Goal: Information Seeking & Learning: Check status

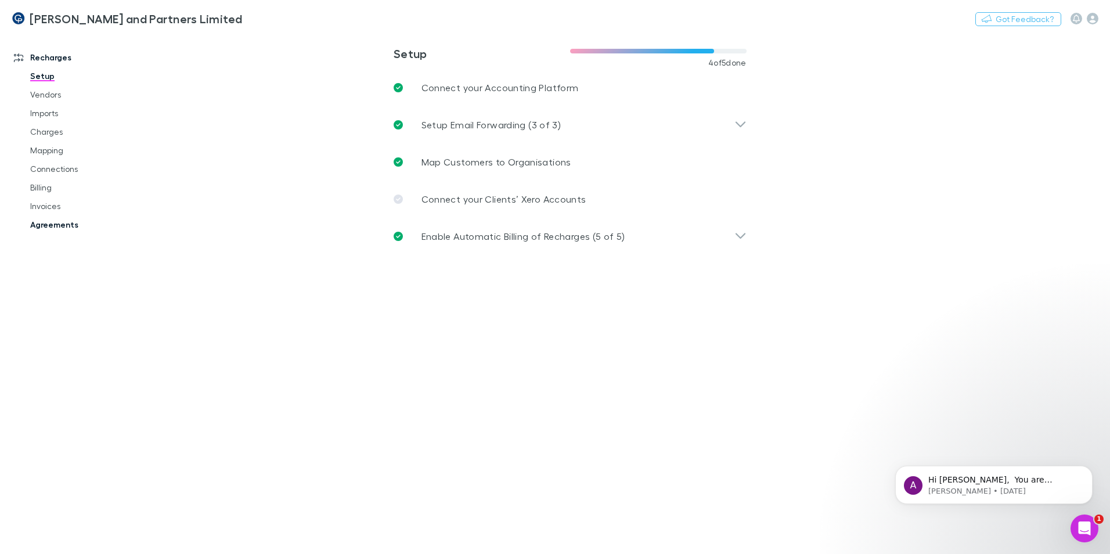
click at [60, 219] on link "Agreements" at bounding box center [88, 224] width 138 height 19
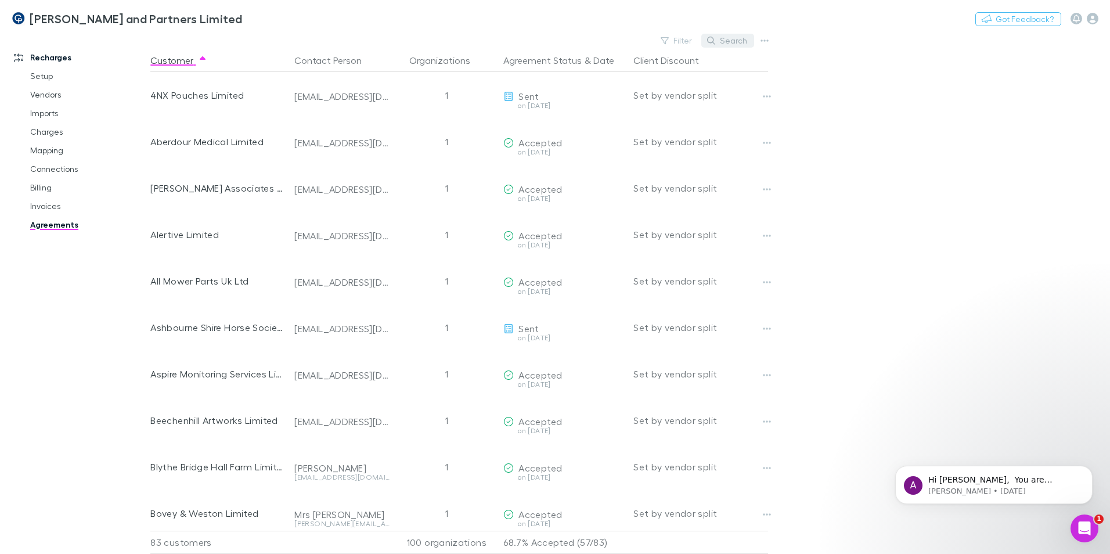
click at [715, 41] on icon "button" at bounding box center [711, 41] width 8 height 8
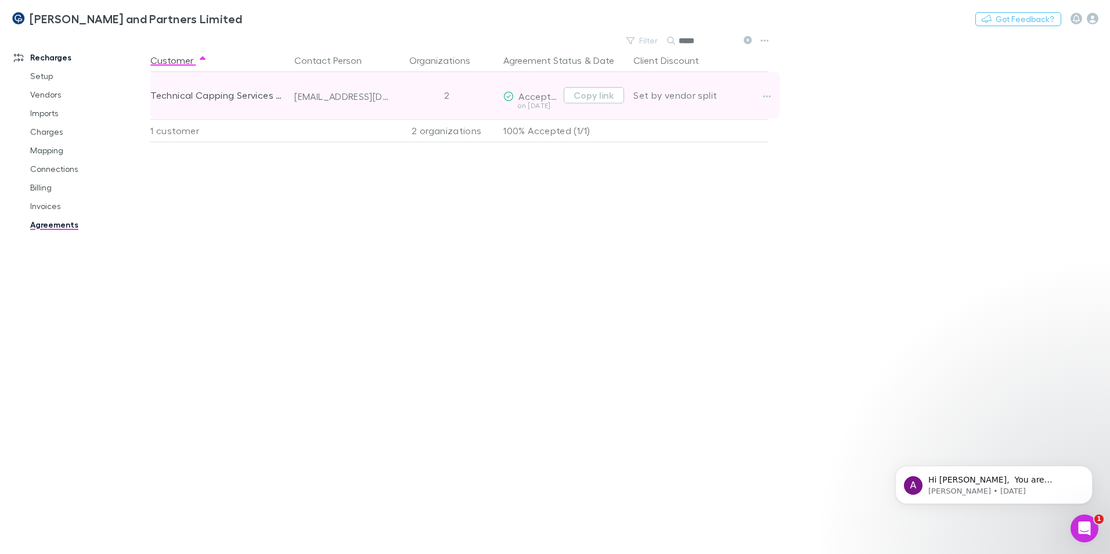
type input "*****"
click at [407, 101] on div "2" at bounding box center [446, 95] width 104 height 46
click at [771, 95] on icon "button" at bounding box center [767, 96] width 8 height 9
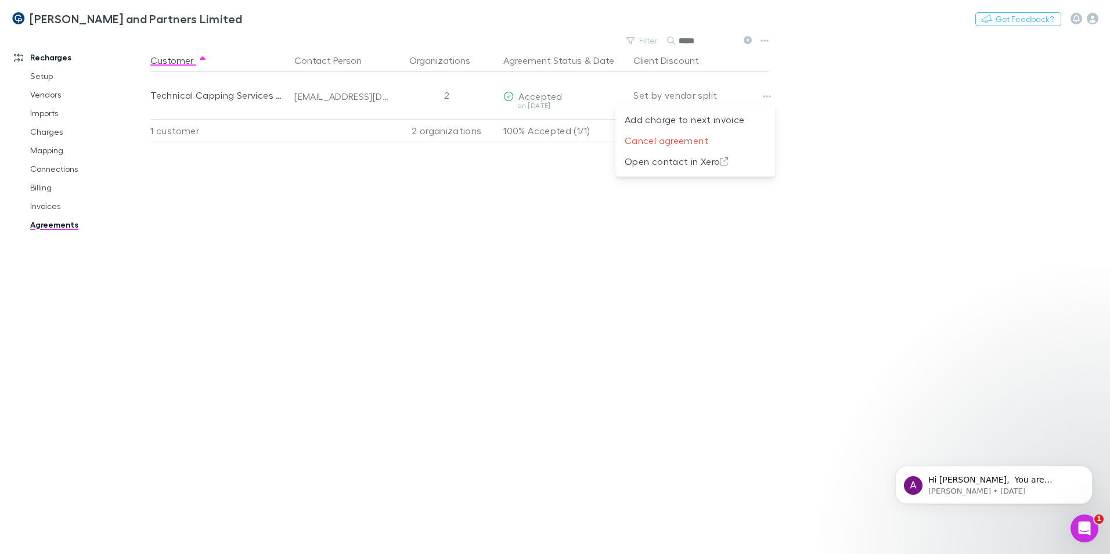
drag, startPoint x: 487, startPoint y: 164, endPoint x: 568, endPoint y: 80, distance: 117.0
click at [488, 164] on div at bounding box center [555, 277] width 1110 height 554
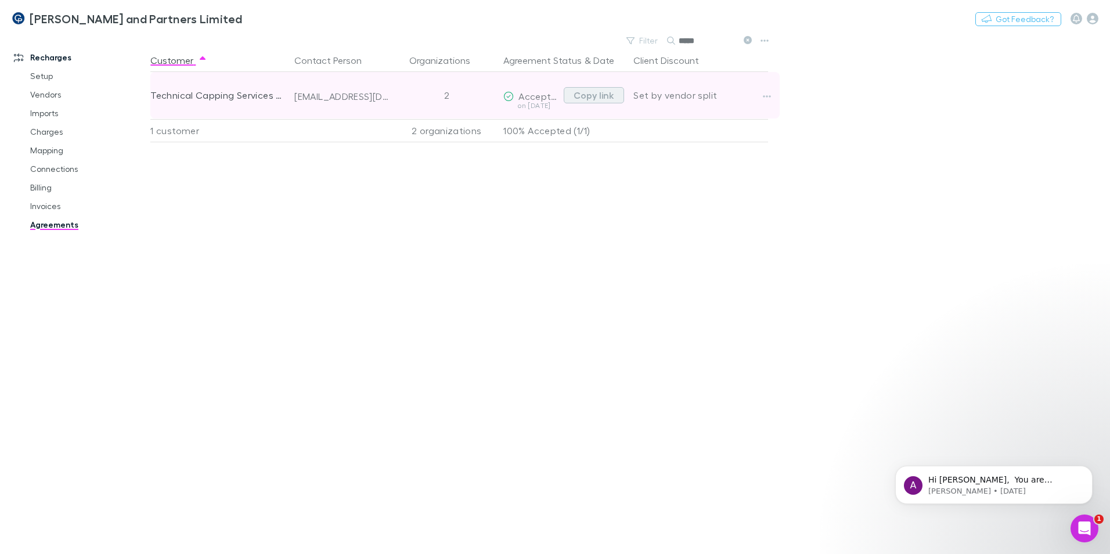
click at [605, 96] on button "Copy link" at bounding box center [594, 95] width 60 height 16
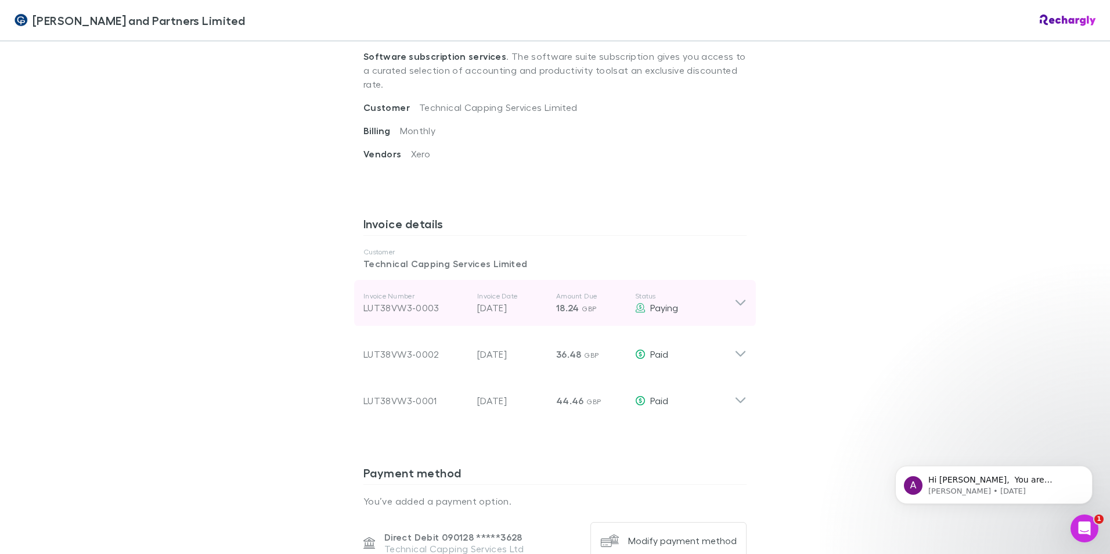
scroll to position [464, 0]
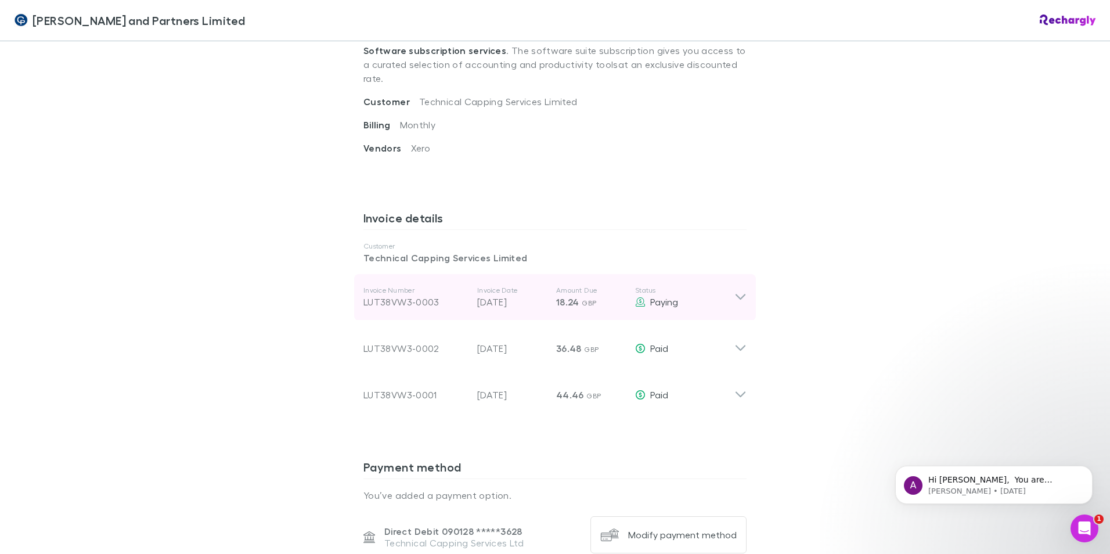
click at [737, 290] on icon at bounding box center [740, 297] width 12 height 14
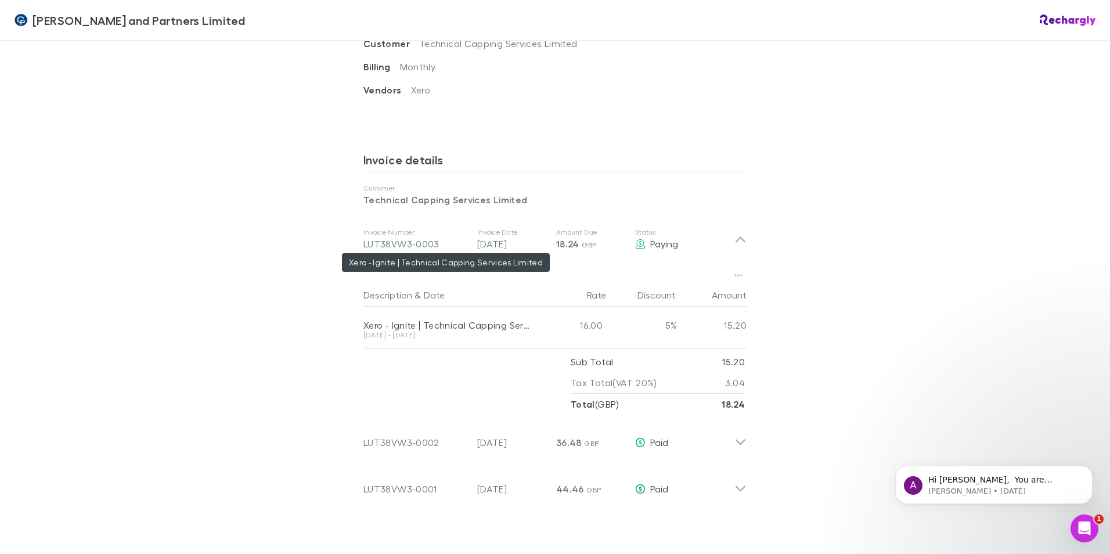
scroll to position [580, 0]
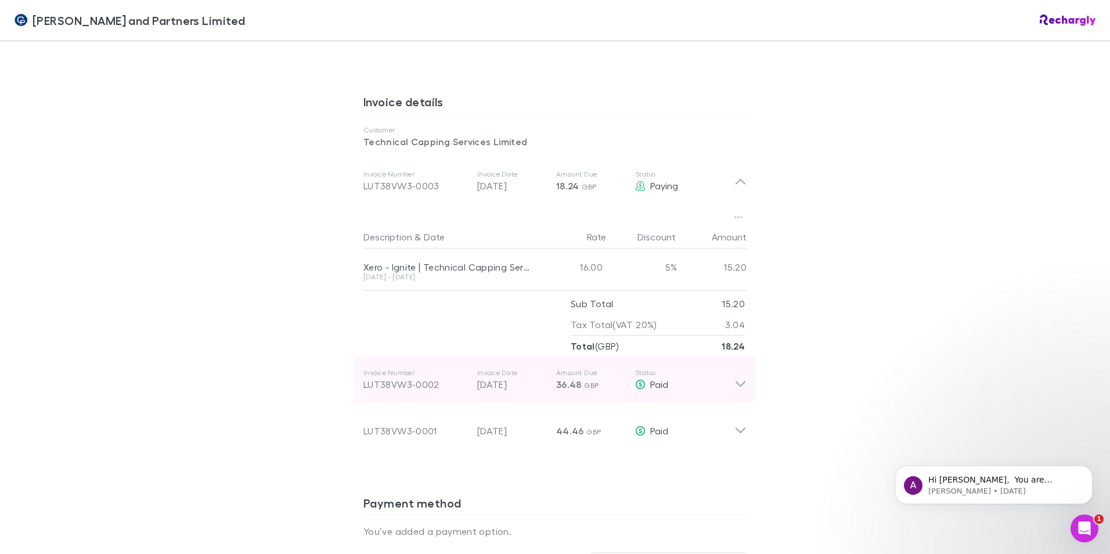
click at [742, 356] on div "Invoice Number LUT38VW3-0002 Invoice Date 30 Jul 2025 Amount Due 36.48 GBP Stat…" at bounding box center [555, 379] width 402 height 46
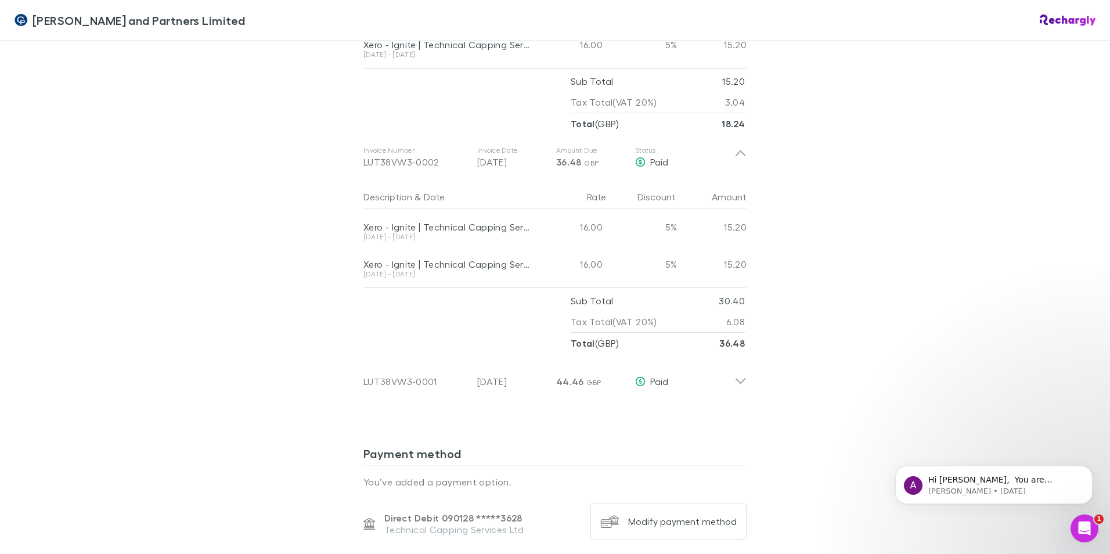
scroll to position [813, 0]
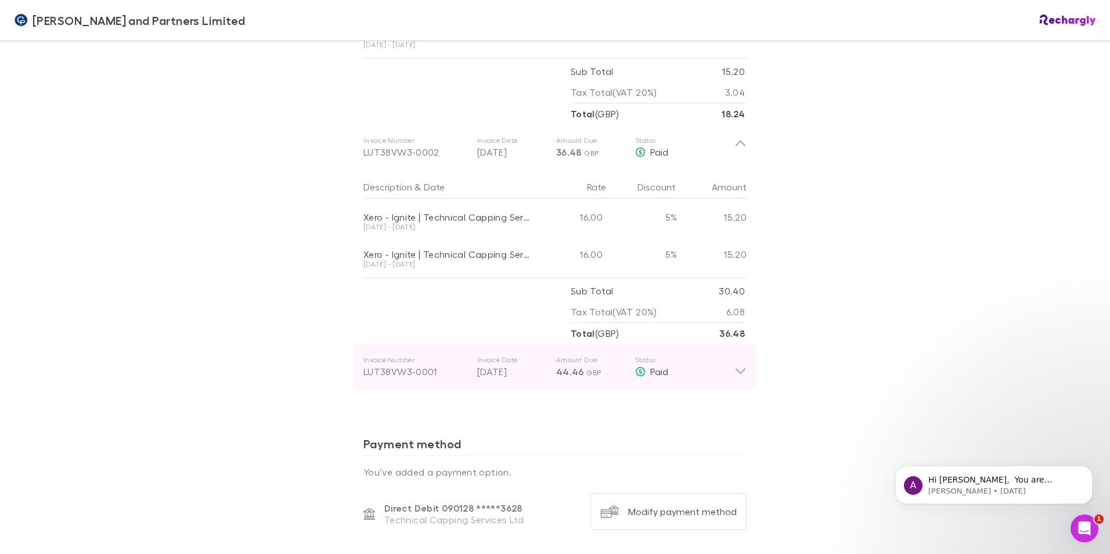
click at [734, 355] on icon at bounding box center [740, 366] width 12 height 23
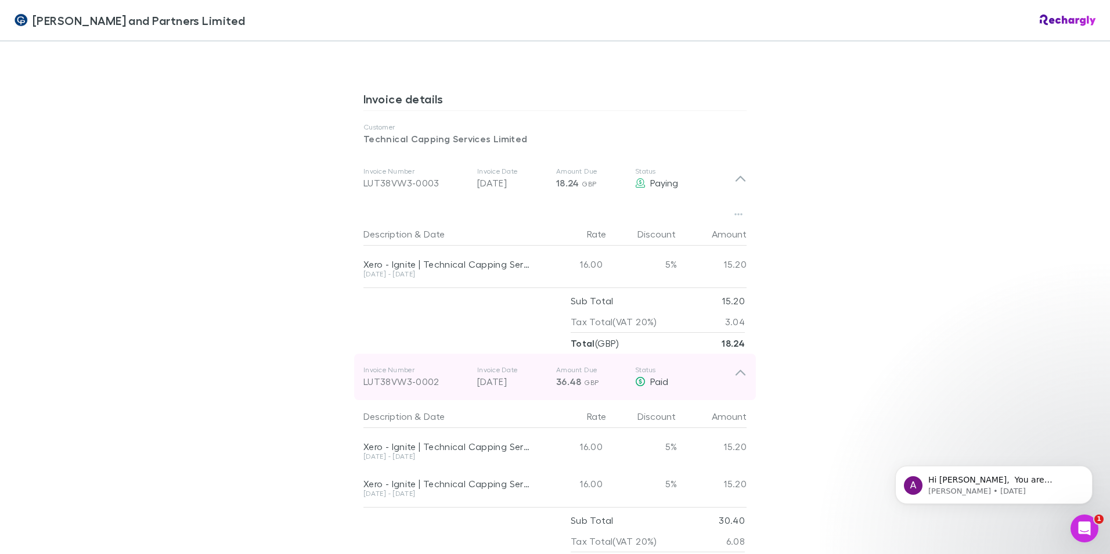
scroll to position [580, 0]
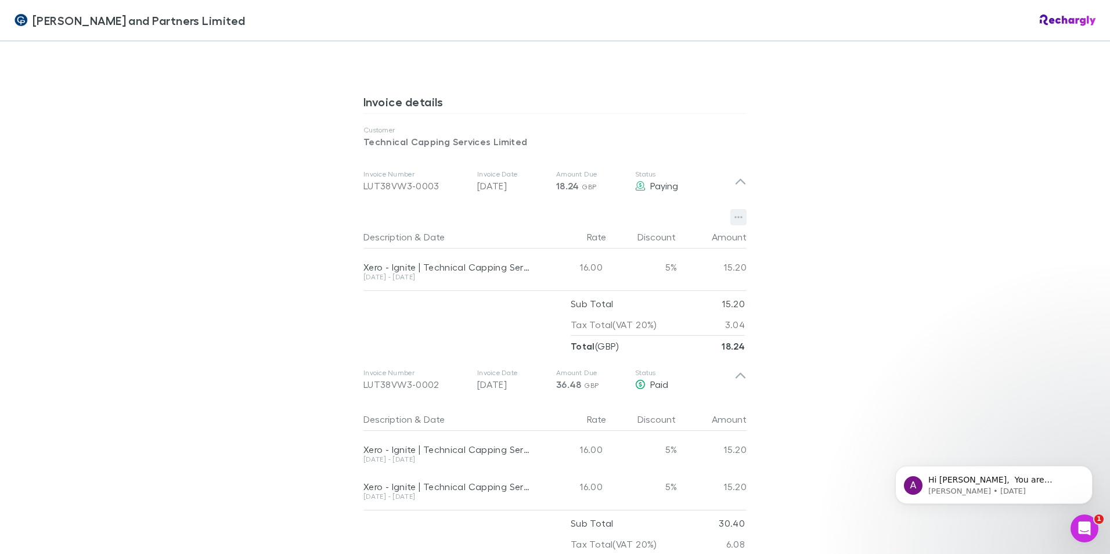
click at [739, 209] on button "button" at bounding box center [738, 217] width 16 height 16
click at [792, 349] on div at bounding box center [555, 277] width 1110 height 554
